Goal: Find specific page/section: Find specific page/section

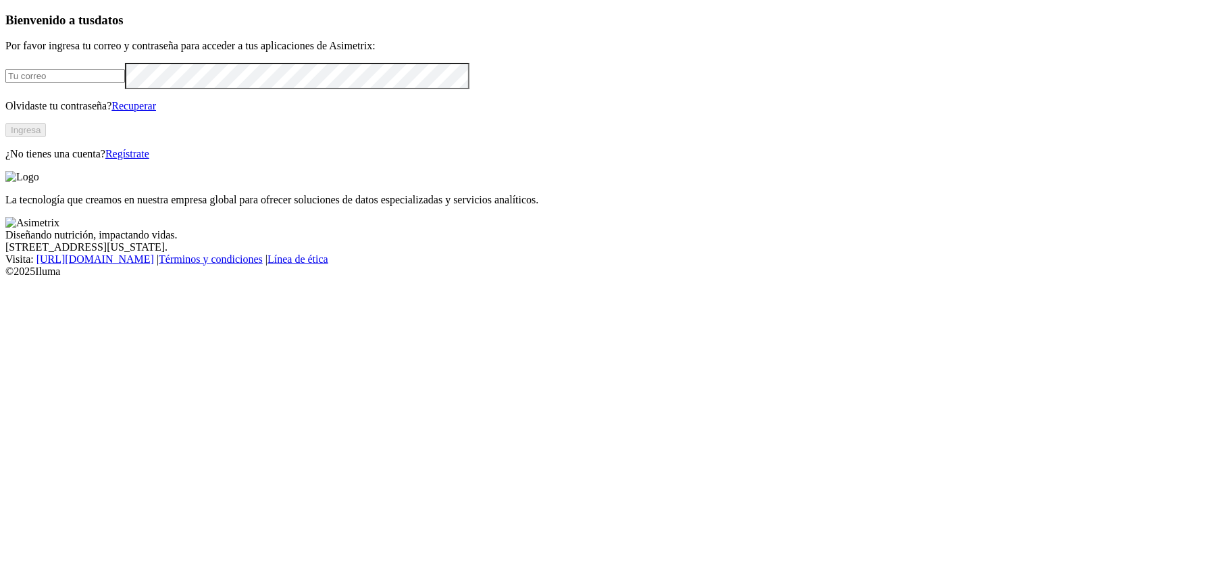
type input "[PERSON_NAME][EMAIL_ADDRESS][DOMAIN_NAME]"
click at [46, 137] on button "Ingresa" at bounding box center [25, 130] width 41 height 14
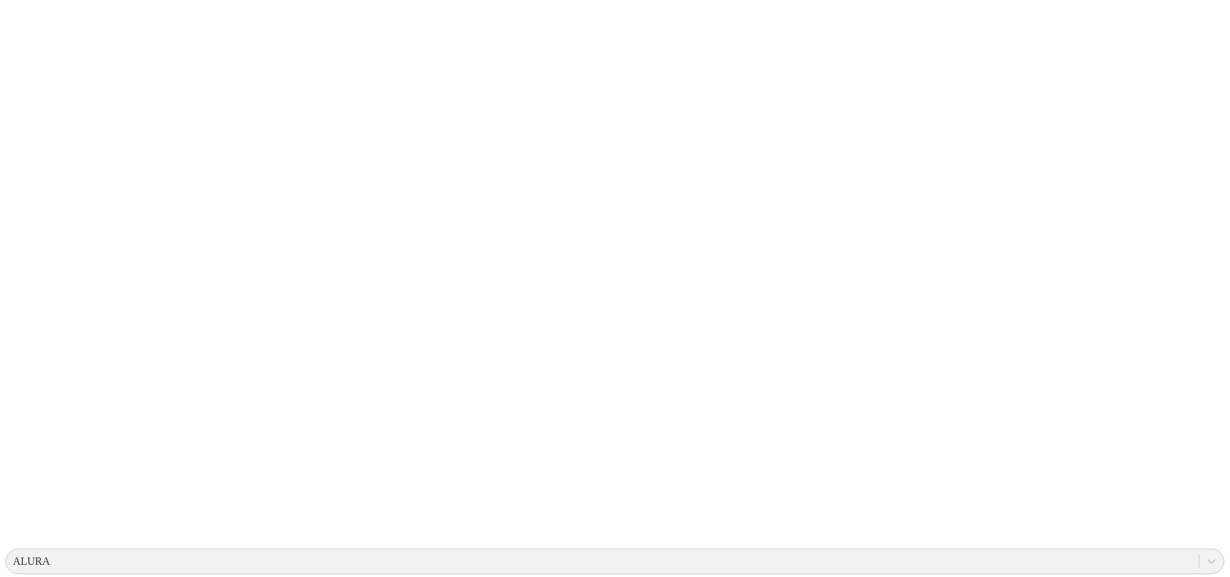
drag, startPoint x: 919, startPoint y: 25, endPoint x: 929, endPoint y: 20, distance: 11.5
click at [929, 551] on div "ALURA" at bounding box center [602, 561] width 1193 height 20
